Goal: Check status: Check status

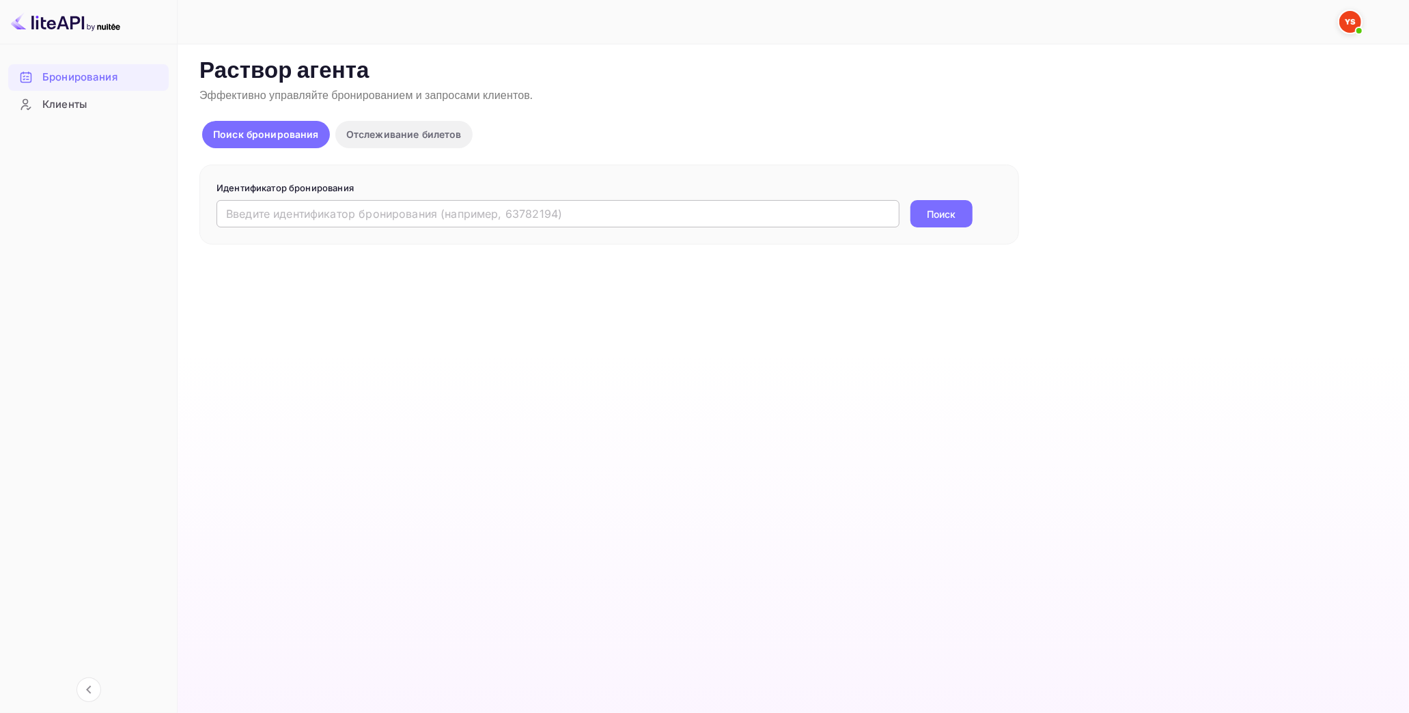
click at [301, 223] on input "text" at bounding box center [558, 213] width 683 height 27
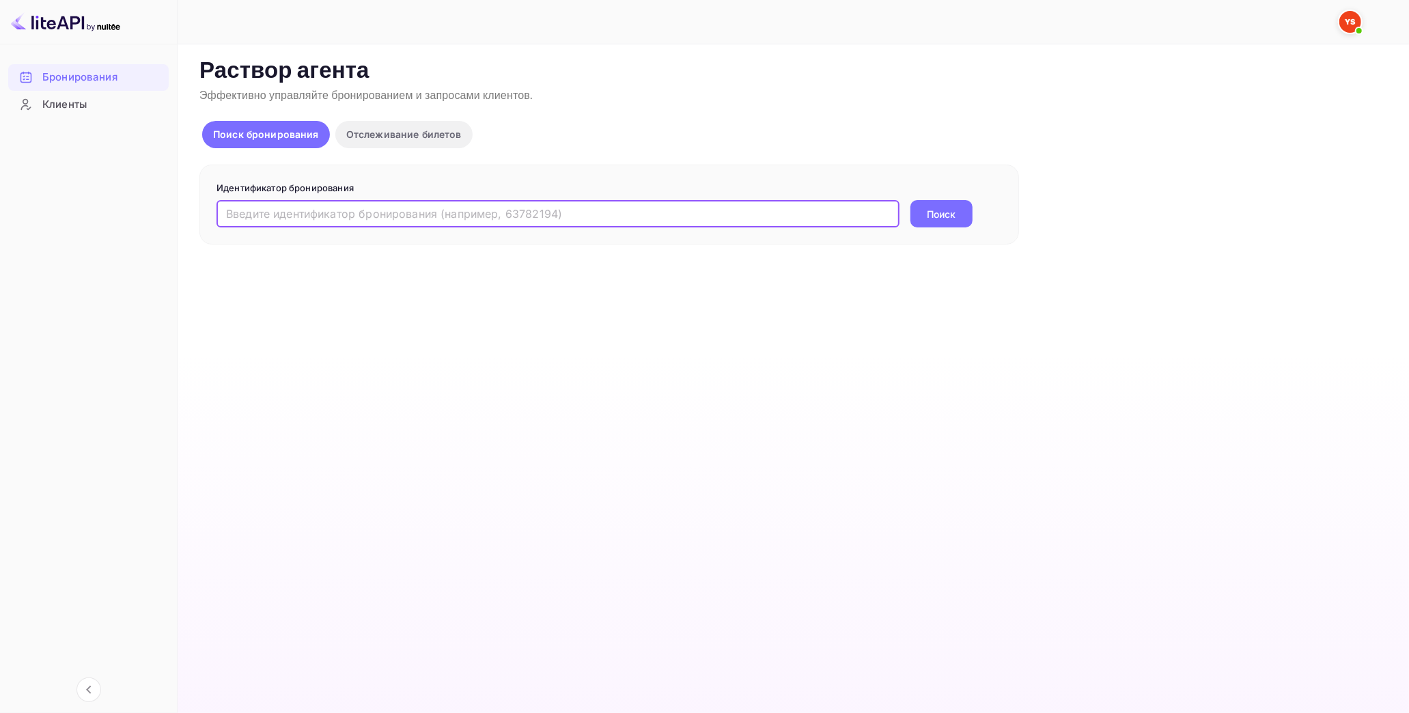
paste input "9388125"
type input "9388125"
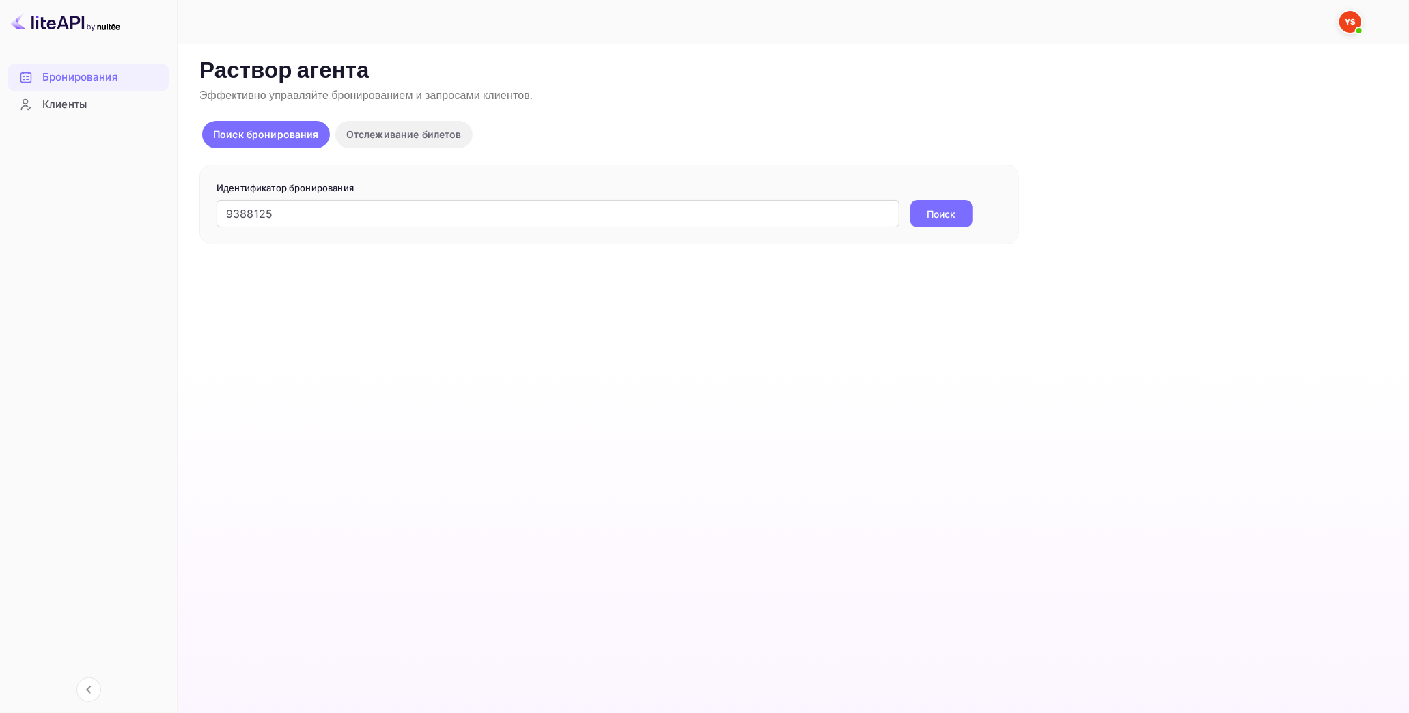
click at [967, 212] on button "Поиск" at bounding box center [942, 213] width 62 height 27
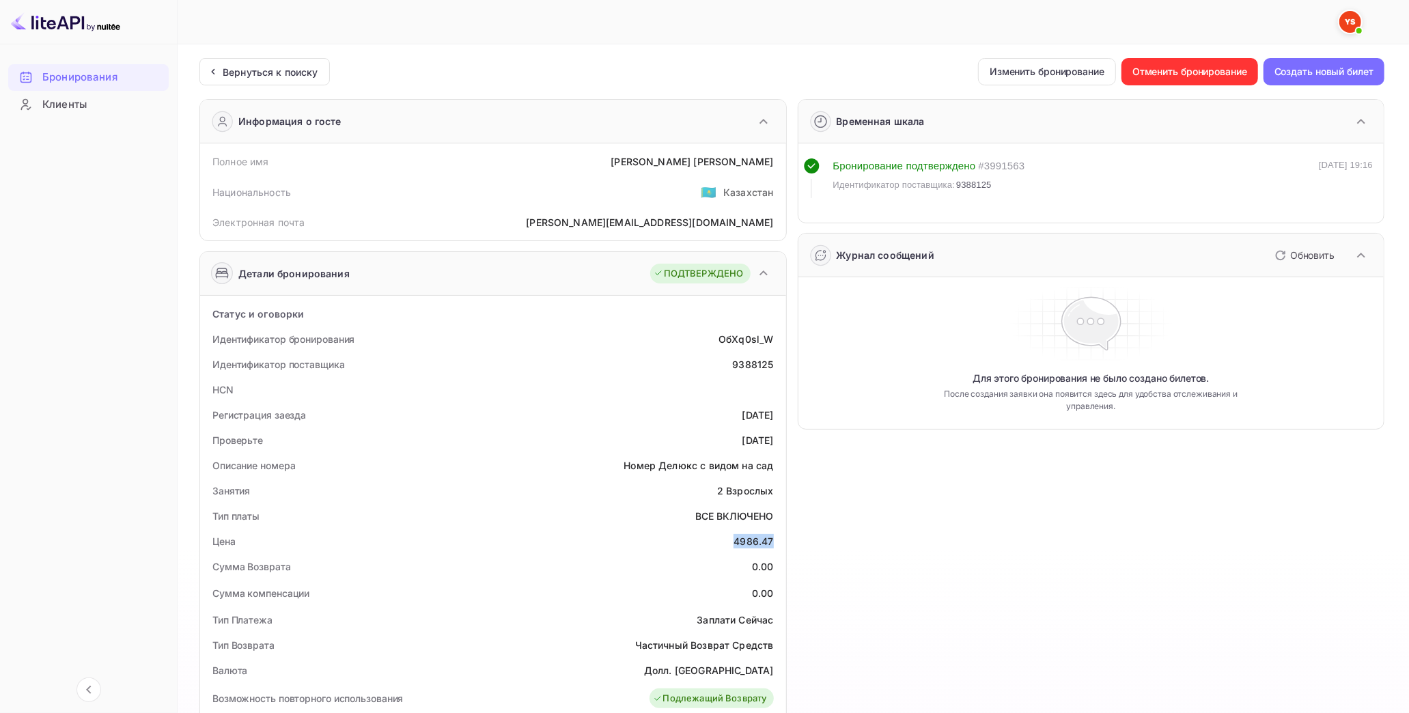
drag, startPoint x: 734, startPoint y: 540, endPoint x: 782, endPoint y: 542, distance: 47.2
click at [782, 542] on div "Статус и оговорки Идентификатор бронирования ОбXq0sl_W Идентификатор поставщика…" at bounding box center [493, 699] width 586 height 806
copy div "4986.47"
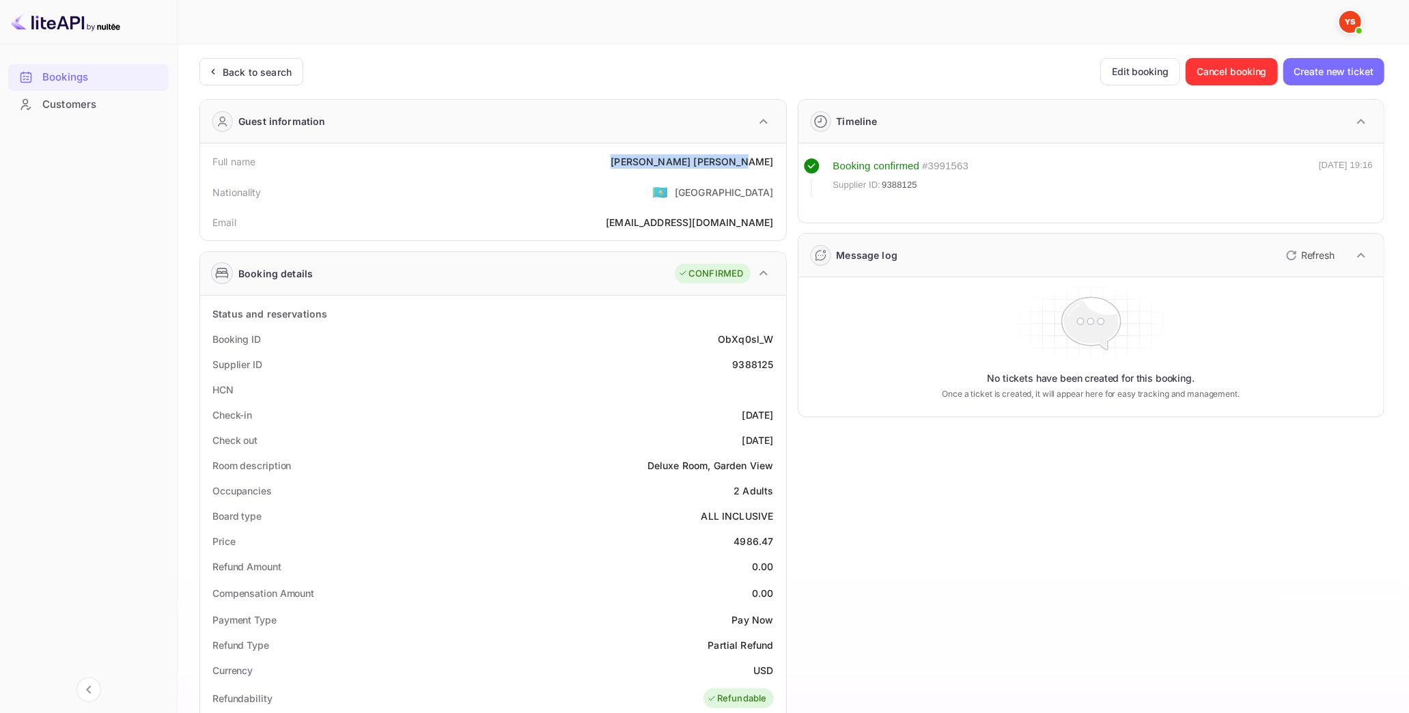
drag, startPoint x: 689, startPoint y: 159, endPoint x: 784, endPoint y: 161, distance: 95.0
click at [784, 161] on div "Full name [PERSON_NAME] Nationality 🇰🇿 [DEMOGRAPHIC_DATA] [PERSON_NAME] [PERSON…" at bounding box center [493, 191] width 586 height 97
copy div "[PERSON_NAME]"
